Goal: Task Accomplishment & Management: Manage account settings

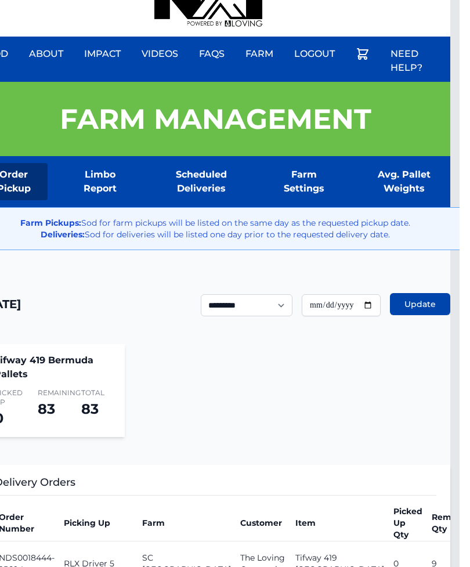
scroll to position [0, 9]
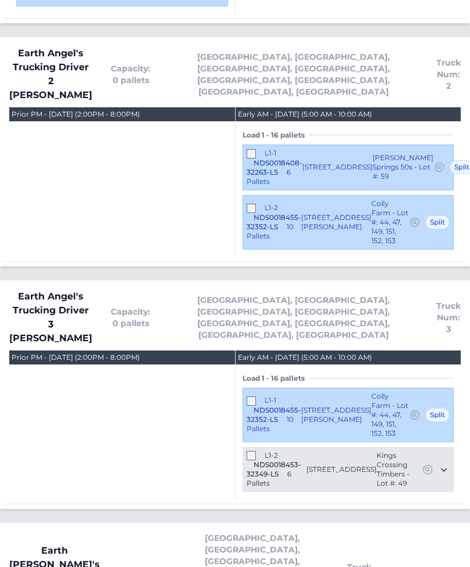
scroll to position [751, 0]
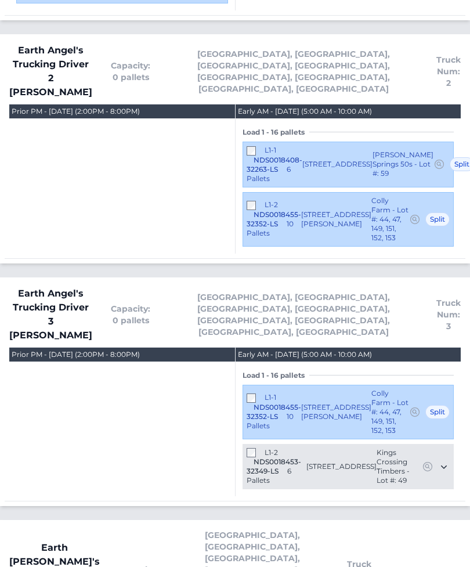
click at [247, 449] on div "L1-2 NDS0018453-32349-LS 6 Pallets" at bounding box center [277, 468] width 60 height 38
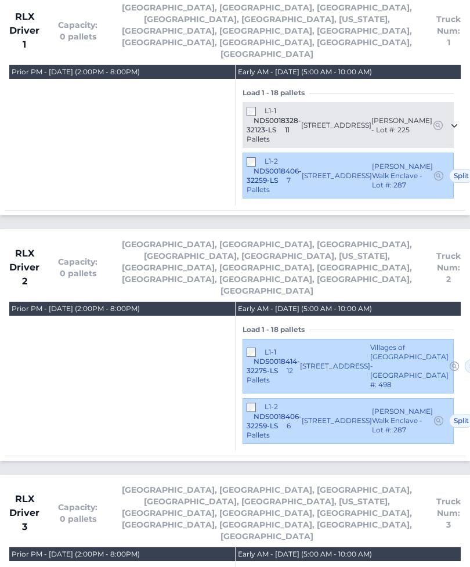
scroll to position [1510, 0]
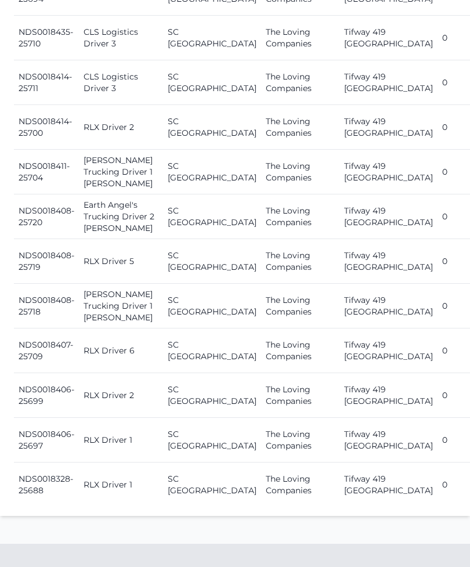
scroll to position [865, 0]
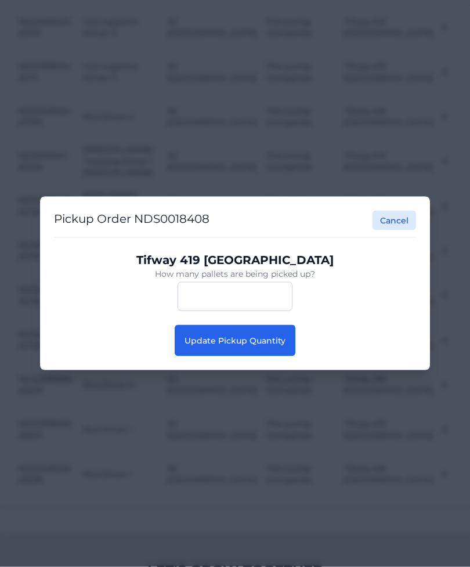
scroll to position [866, 0]
click at [273, 346] on span "Update Pickup Quantity" at bounding box center [235, 341] width 101 height 10
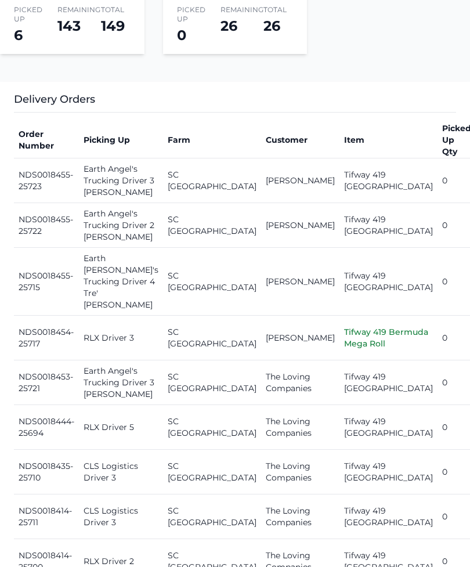
scroll to position [565, 0]
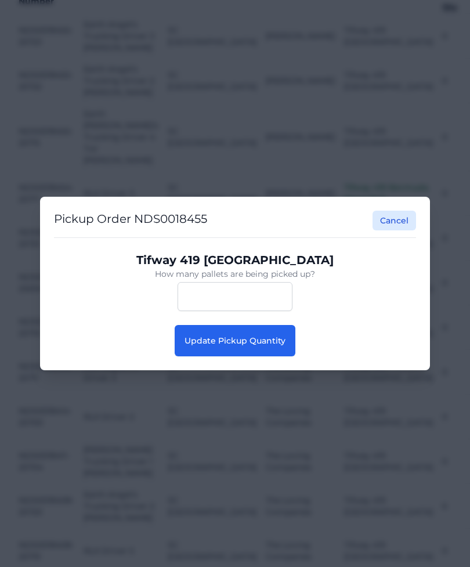
click at [264, 357] on button "Update Pickup Quantity" at bounding box center [235, 340] width 121 height 31
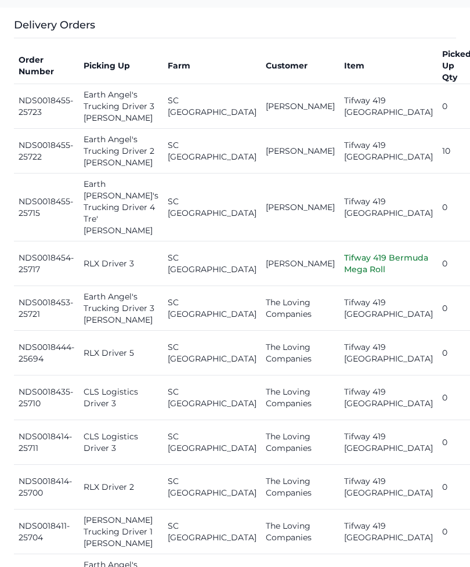
scroll to position [474, 0]
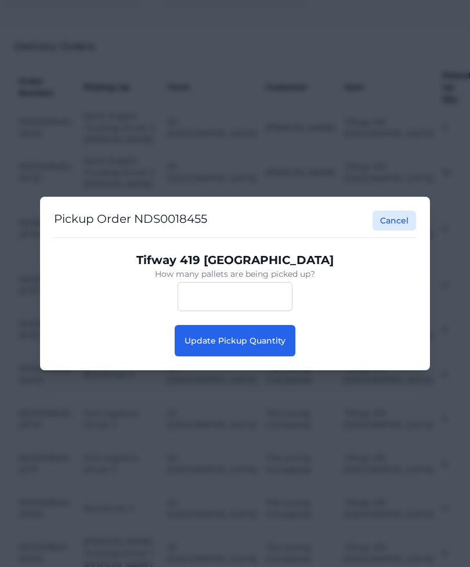
click at [277, 357] on button "Update Pickup Quantity" at bounding box center [235, 340] width 121 height 31
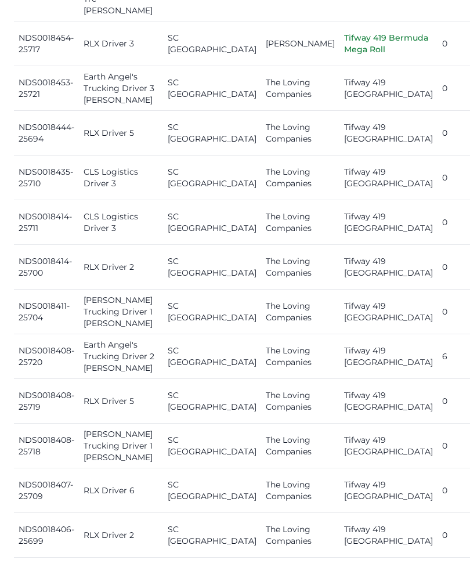
scroll to position [715, 0]
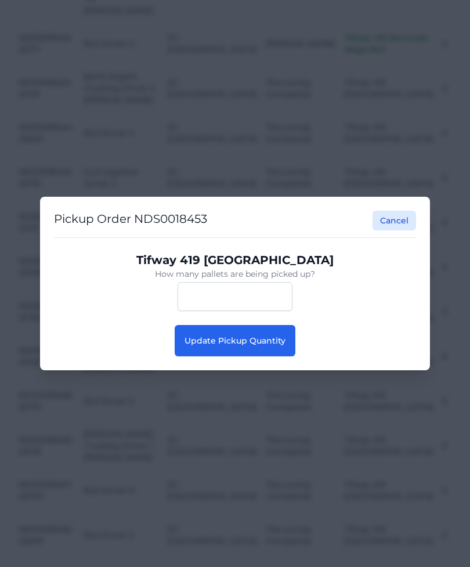
click at [268, 357] on button "Update Pickup Quantity" at bounding box center [235, 340] width 121 height 31
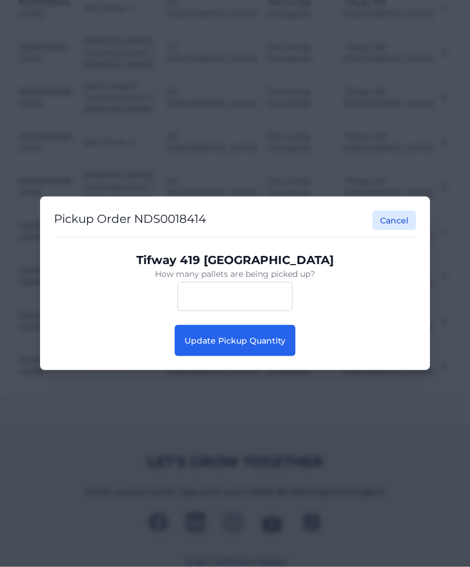
scroll to position [974, 0]
click at [268, 346] on span "Update Pickup Quantity" at bounding box center [235, 341] width 101 height 10
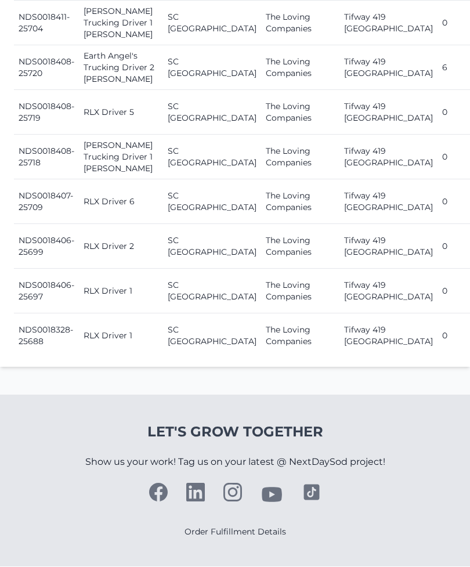
scroll to position [1119, 0]
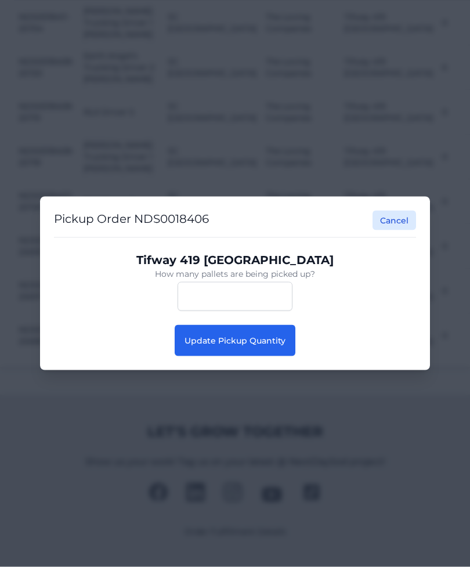
scroll to position [1120, 0]
click at [281, 357] on button "Update Pickup Quantity" at bounding box center [235, 340] width 121 height 31
